Goal: Task Accomplishment & Management: Manage account settings

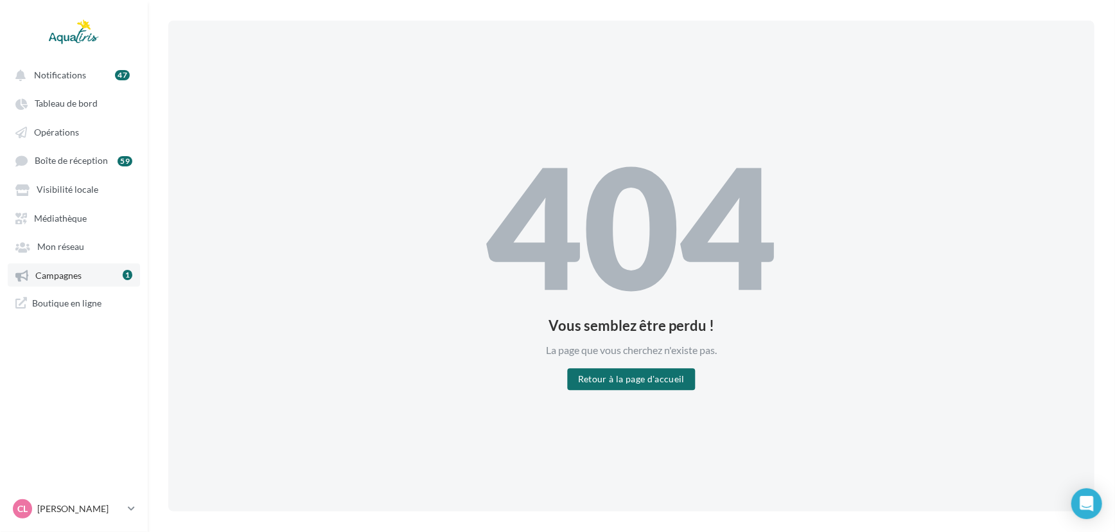
click at [118, 286] on link "Campagnes 1" at bounding box center [74, 274] width 132 height 23
click at [616, 362] on div "404 Vous semblez être perdu ! La page que vous cherchez n'existe pas. Retour à …" at bounding box center [631, 265] width 291 height 249
click at [612, 374] on button "Retour à la page d'accueil" at bounding box center [631, 380] width 127 height 22
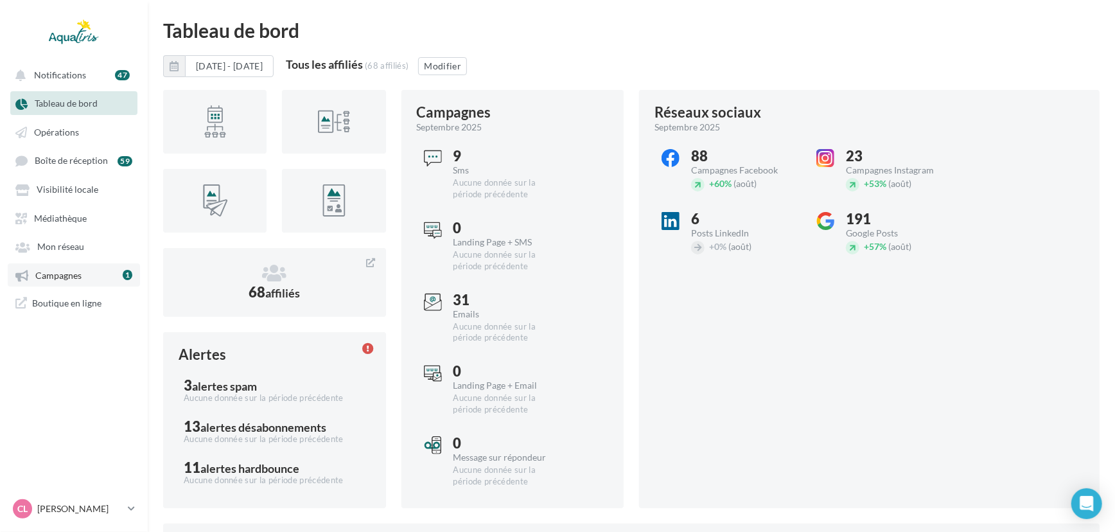
drag, startPoint x: 67, startPoint y: 272, endPoint x: 77, endPoint y: 267, distance: 11.2
click at [67, 272] on span "Campagnes" at bounding box center [58, 275] width 46 height 11
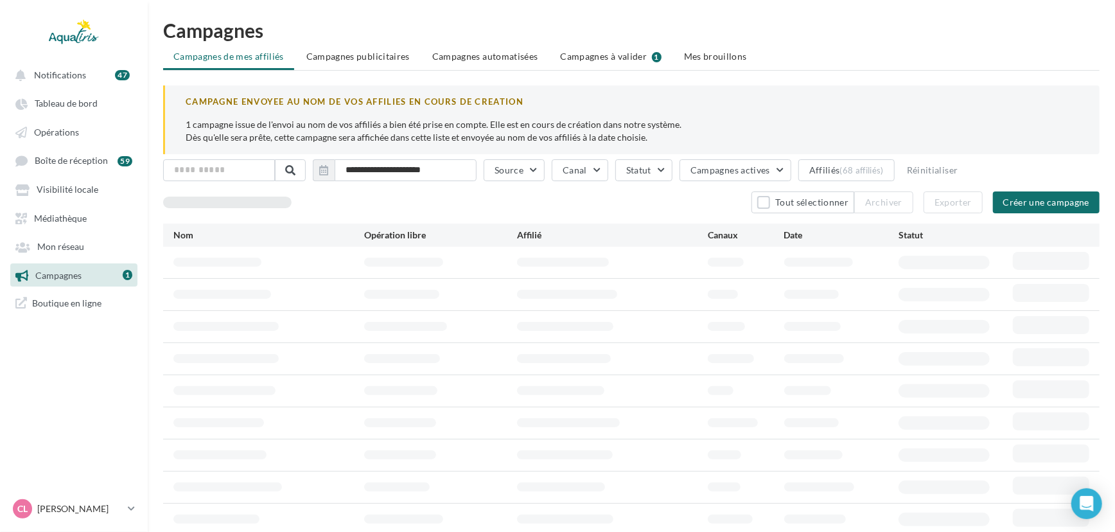
click at [610, 53] on span "Campagnes à valider" at bounding box center [604, 56] width 87 height 13
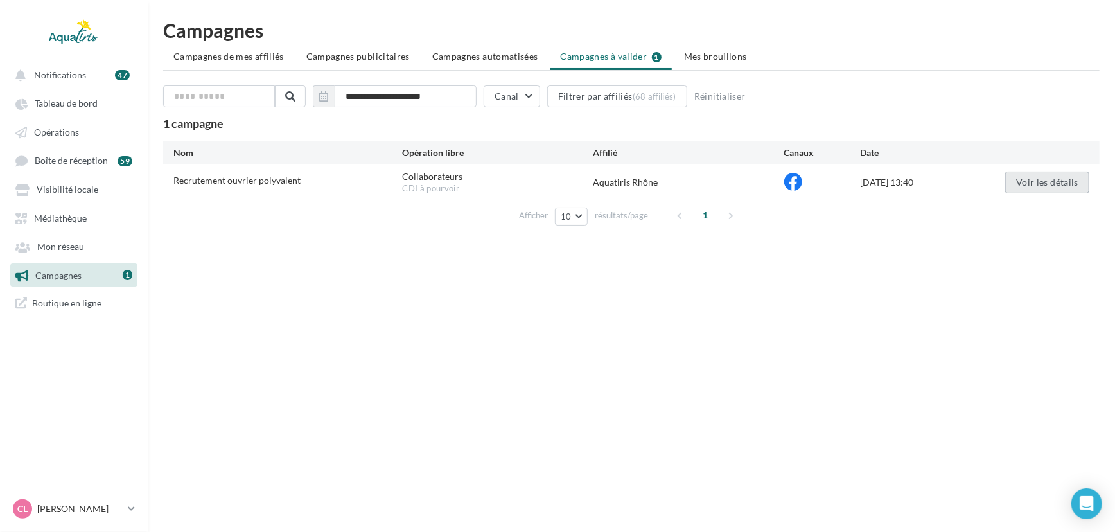
click at [1032, 182] on button "Voir les détails" at bounding box center [1047, 182] width 84 height 22
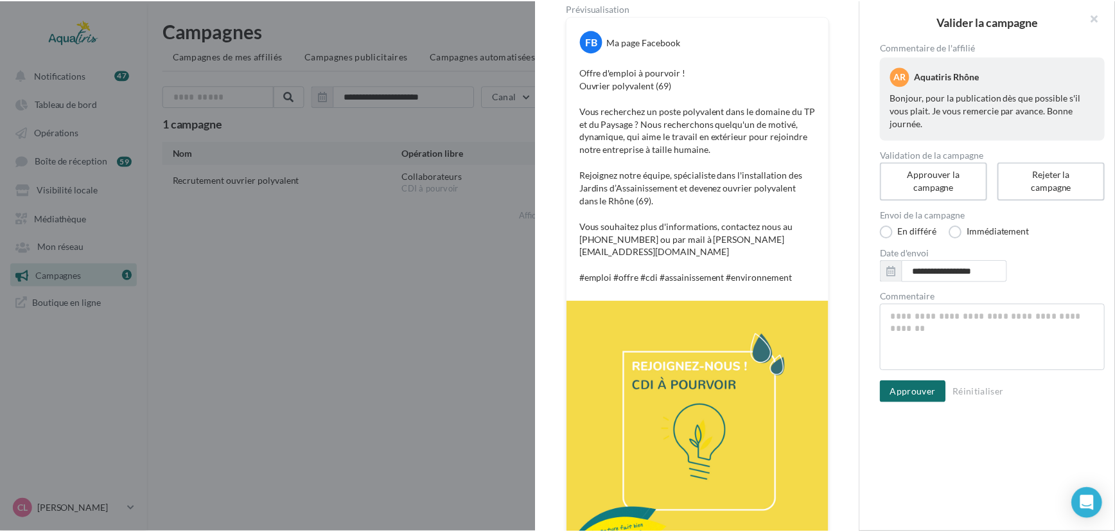
scroll to position [167, 0]
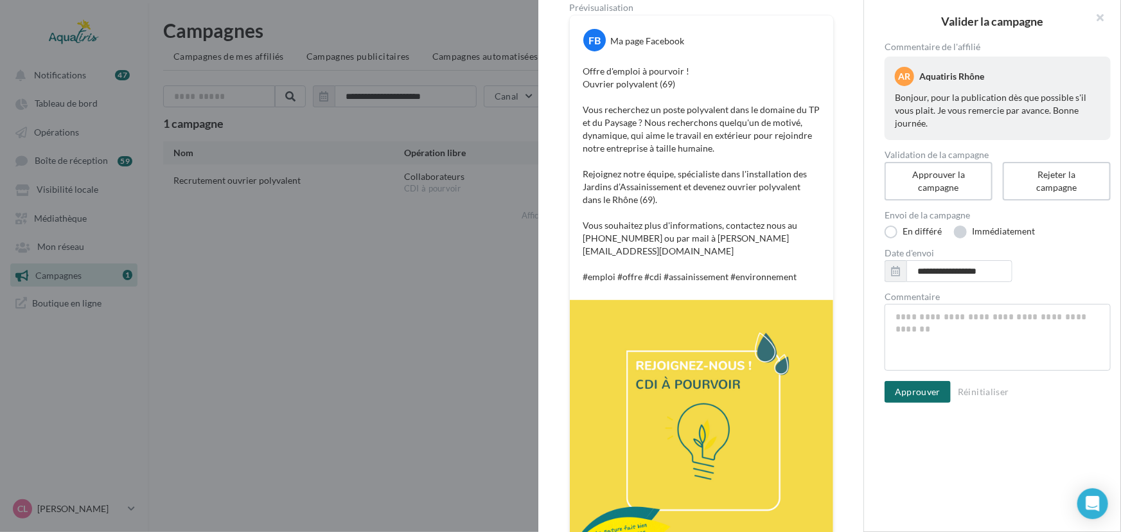
click at [1000, 233] on label "Immédiatement" at bounding box center [994, 231] width 81 height 13
click at [927, 383] on button "Approuver" at bounding box center [917, 383] width 66 height 22
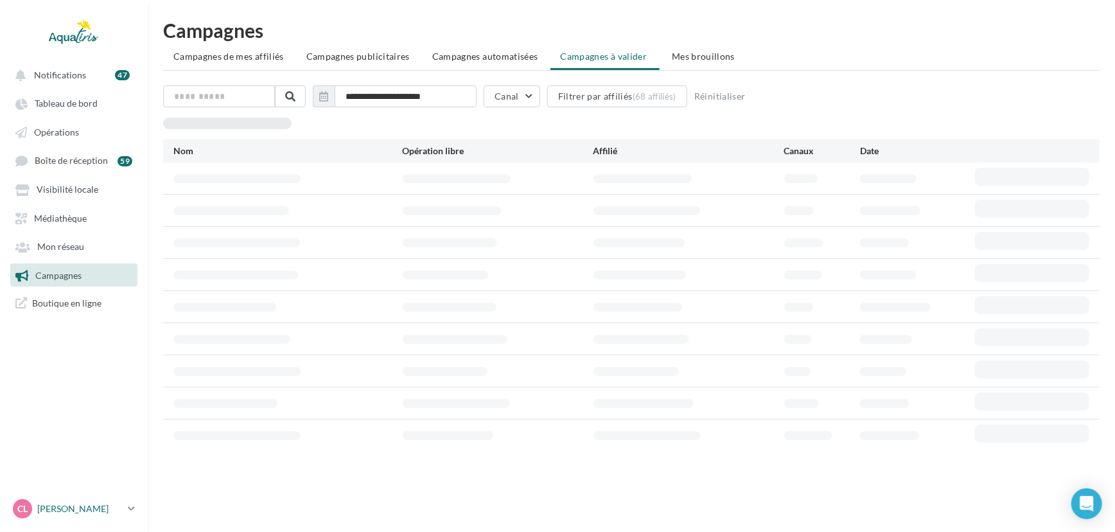
click at [131, 502] on link "CL Chloé Lallée chloe.lallee@aquatiris.fr" at bounding box center [73, 508] width 127 height 24
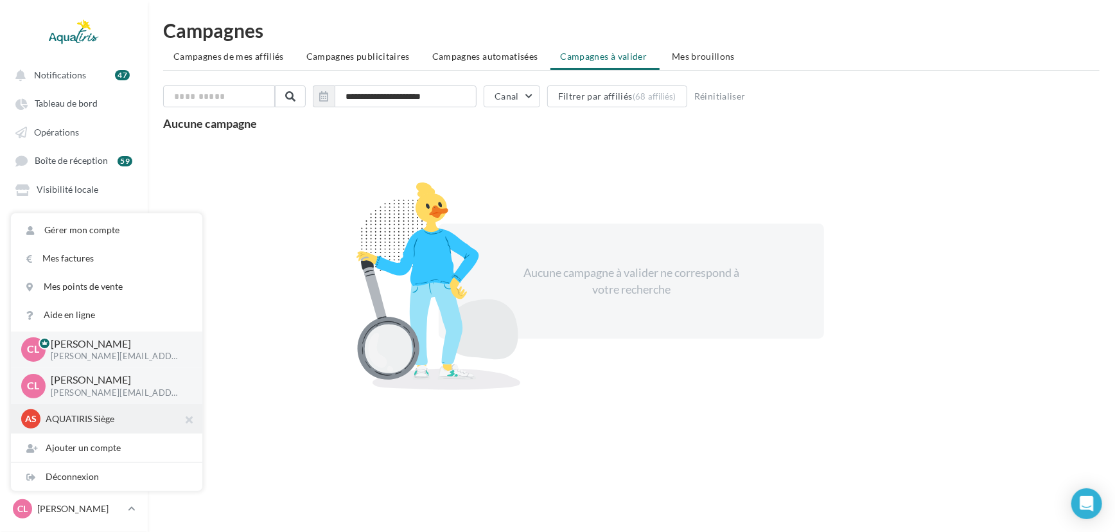
click at [98, 417] on p "AQUATIRIS Siège" at bounding box center [116, 418] width 141 height 13
